Goal: Task Accomplishment & Management: Use online tool/utility

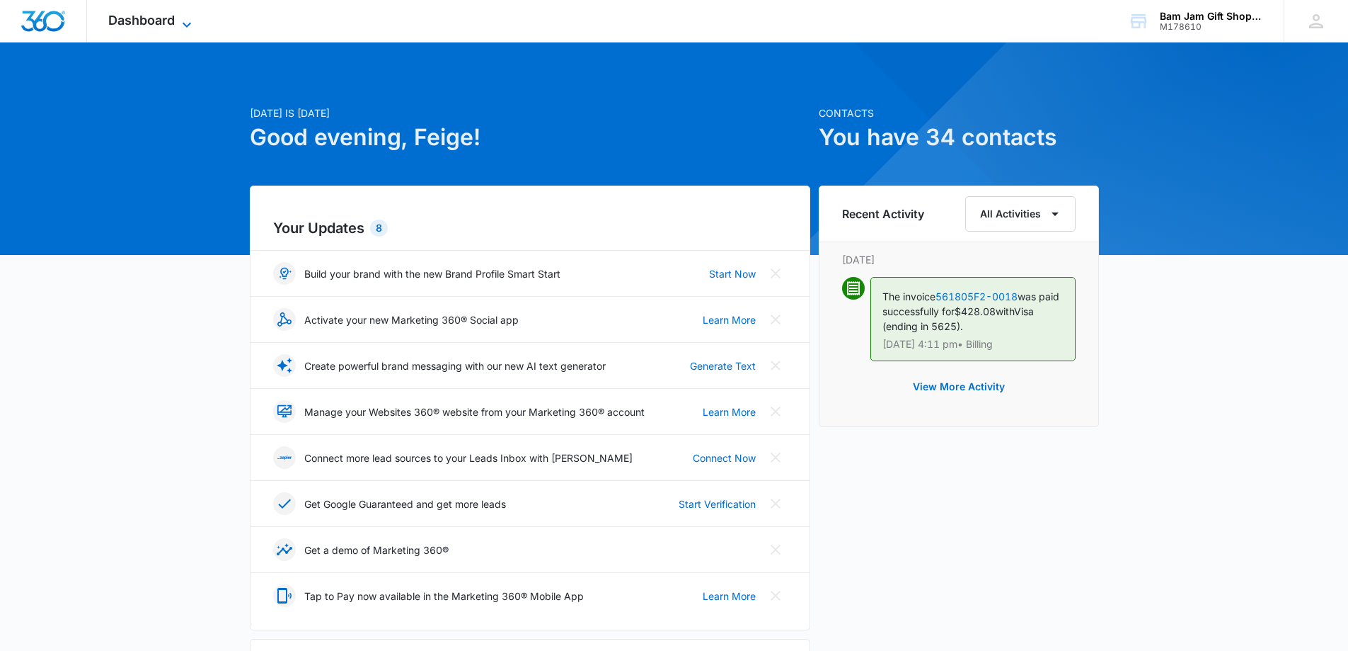
click at [185, 18] on icon at bounding box center [186, 24] width 17 height 17
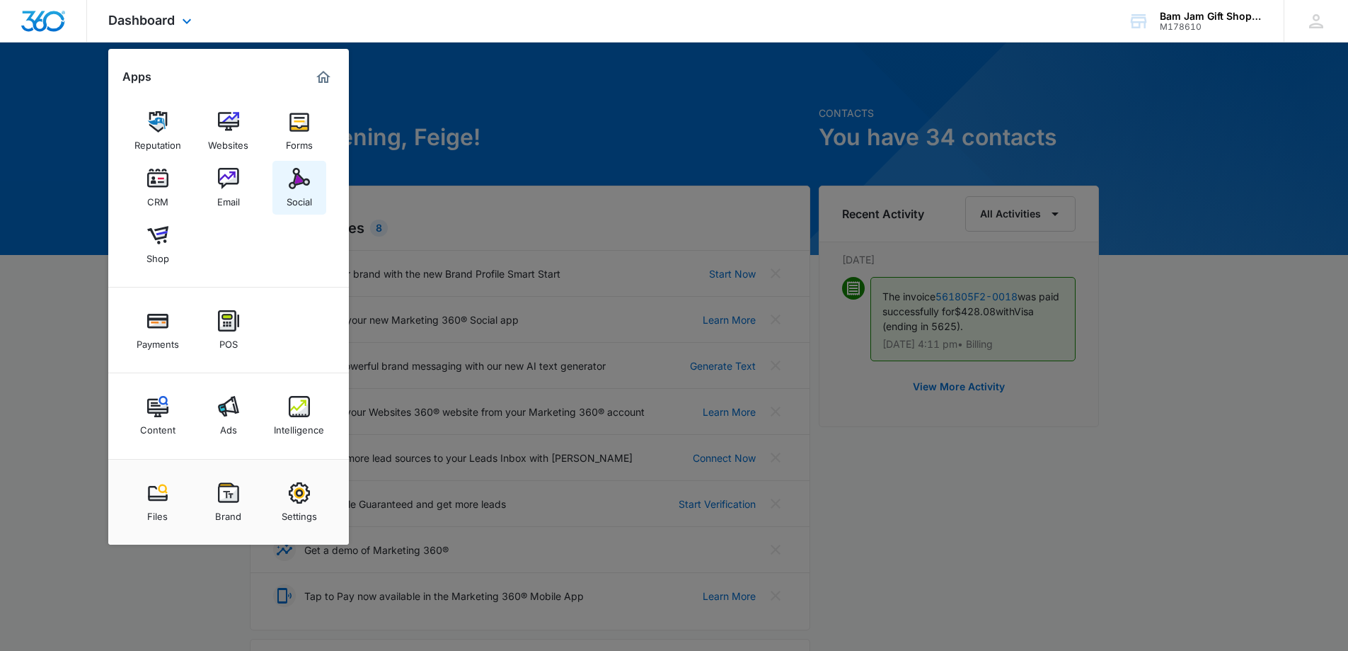
click at [304, 196] on div "Social" at bounding box center [299, 198] width 25 height 18
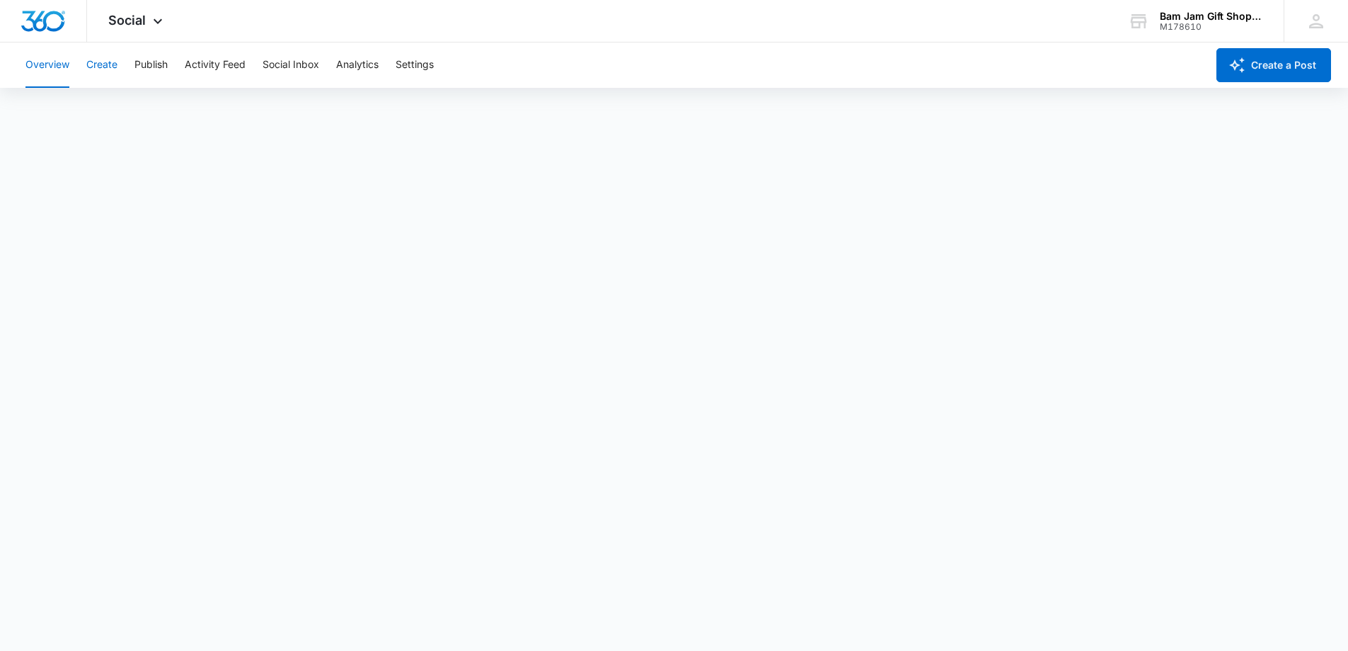
click at [113, 69] on button "Create" at bounding box center [101, 64] width 31 height 45
click at [159, 69] on button "Publish" at bounding box center [150, 64] width 33 height 45
